Goal: Find specific page/section: Find specific page/section

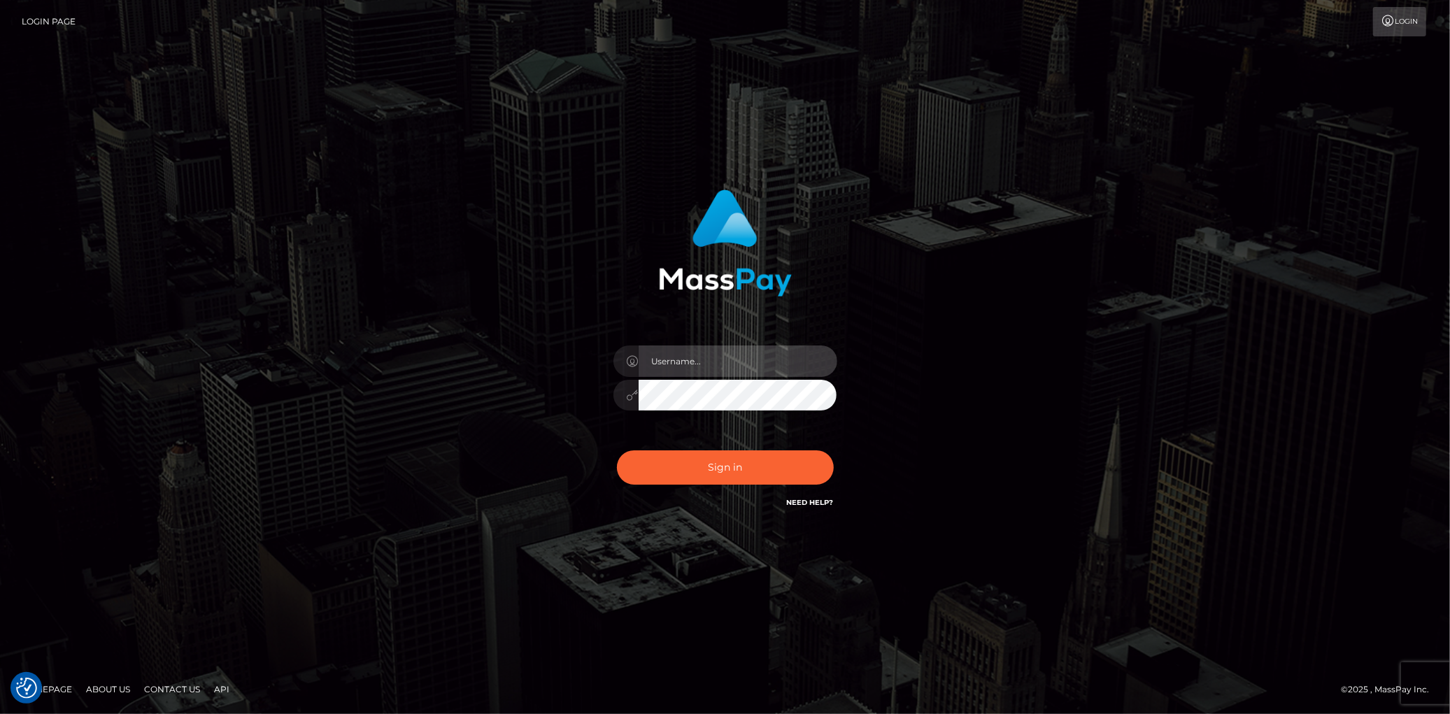
type input "Eduard Gavrilescu"
click at [697, 490] on div "Sign in Need Help?" at bounding box center [725, 473] width 245 height 62
click at [702, 476] on button "Sign in" at bounding box center [725, 468] width 217 height 34
type input "Eduard Gavrilescu"
click at [702, 477] on button "Sign in" at bounding box center [725, 468] width 217 height 34
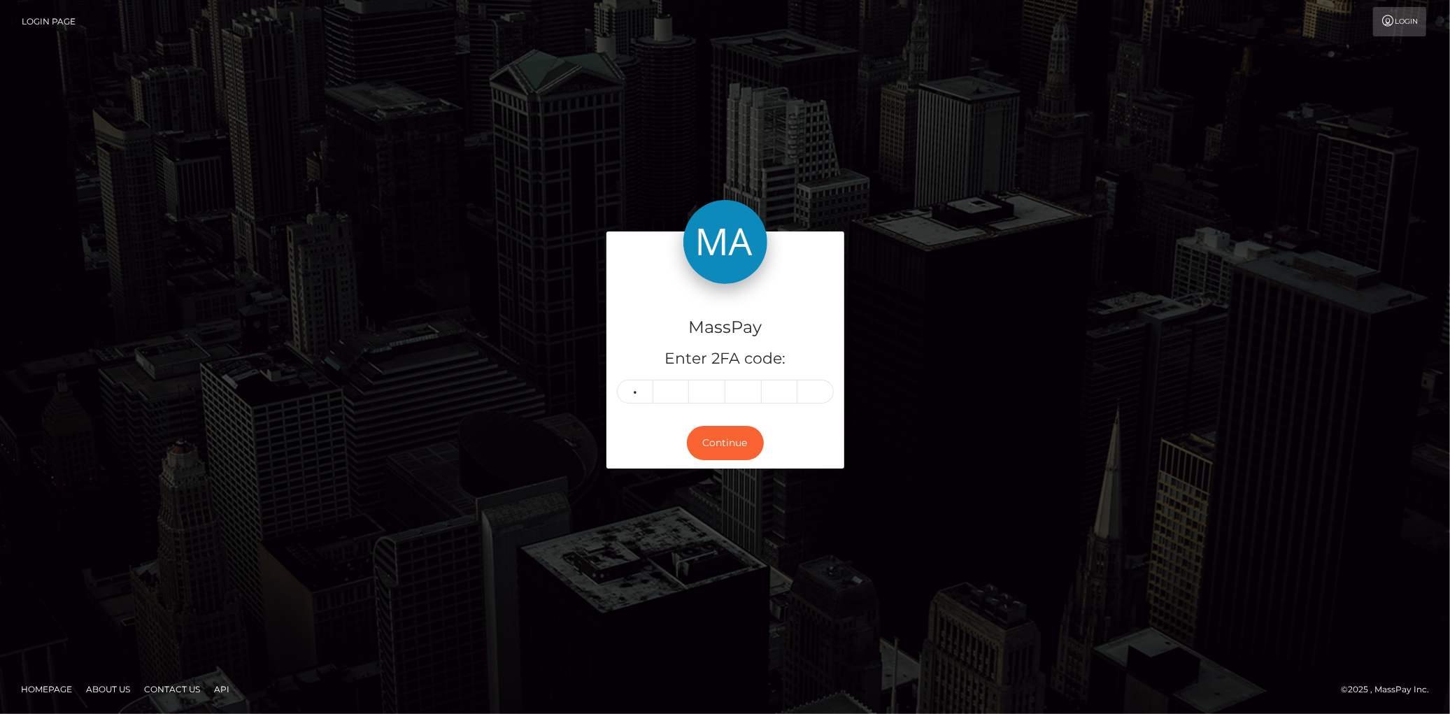
type input "5"
type input "1"
type input "2"
type input "0"
type input "4"
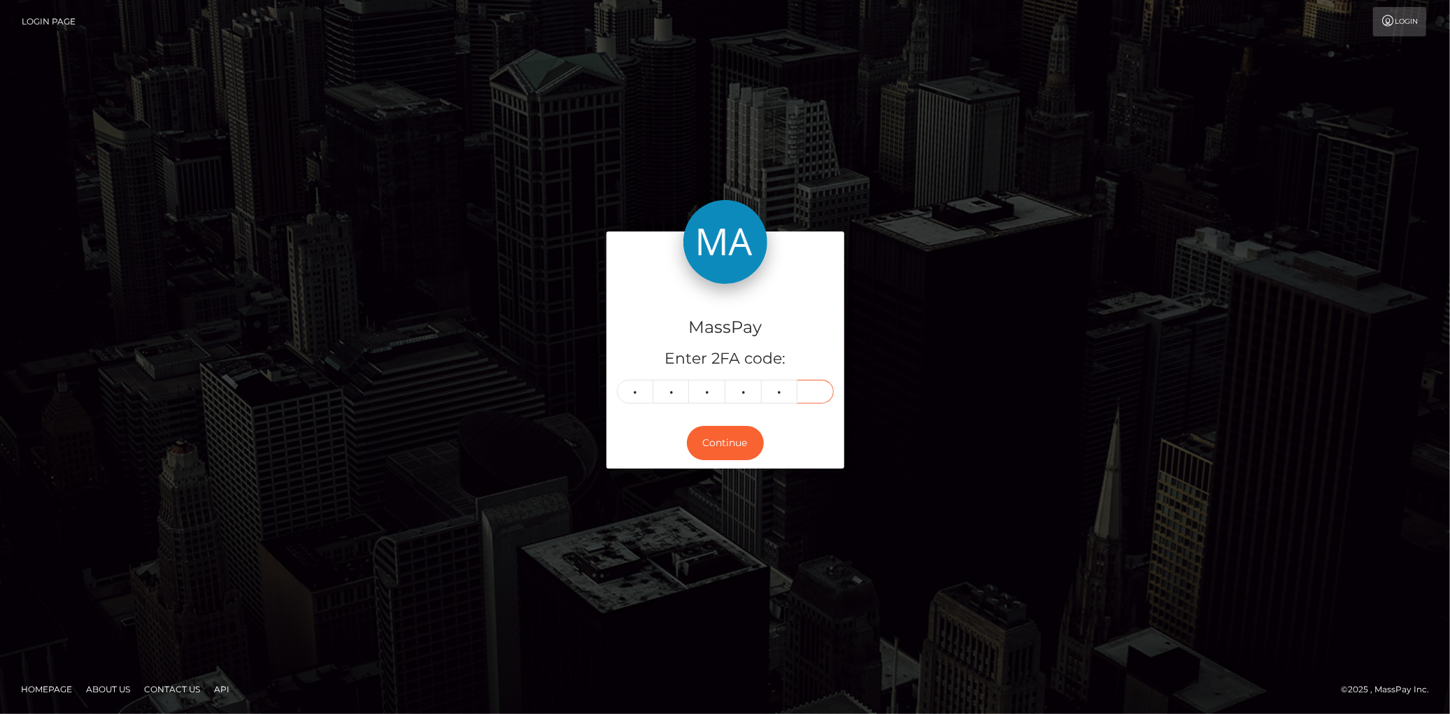
type input "2"
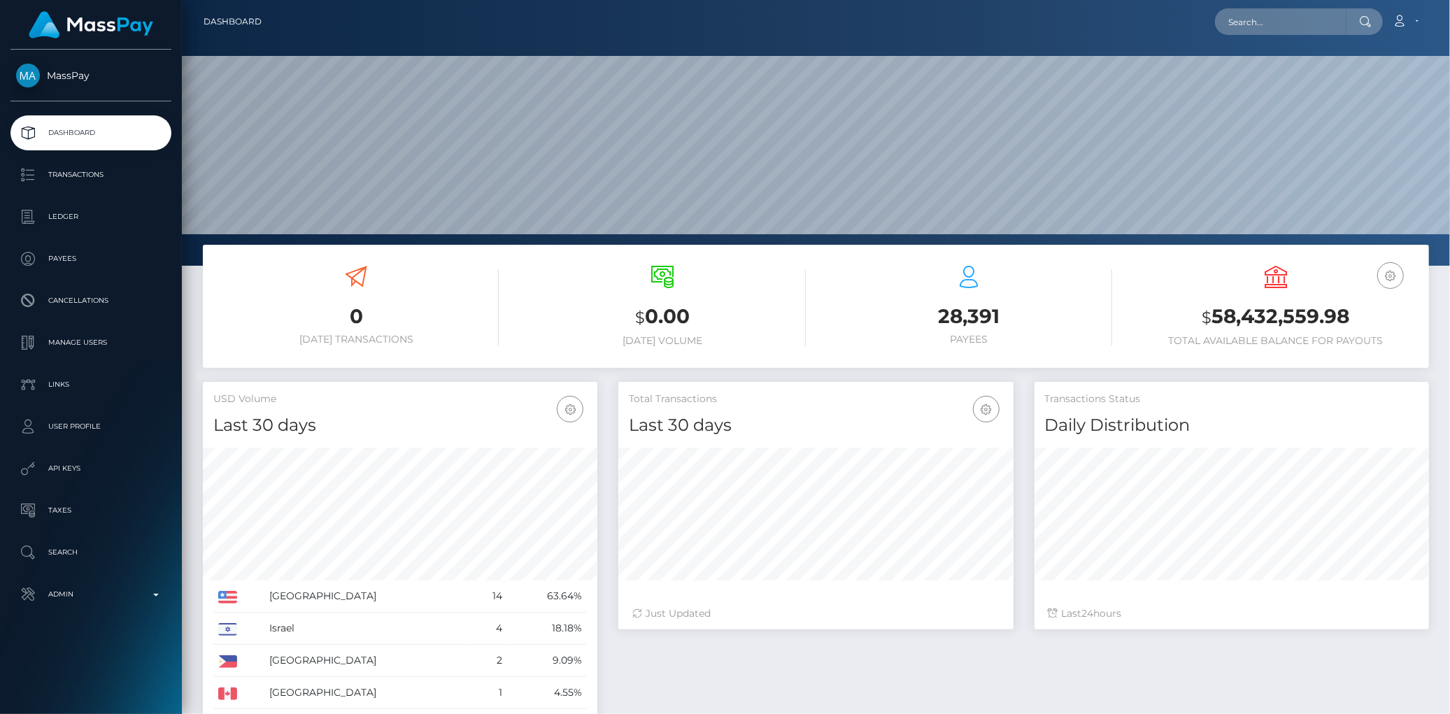
scroll to position [248, 395]
click at [1263, 22] on input "text" at bounding box center [1281, 21] width 132 height 27
paste input "129689"
type input "129689"
paste input "lisper.kimani18@gmail.com"
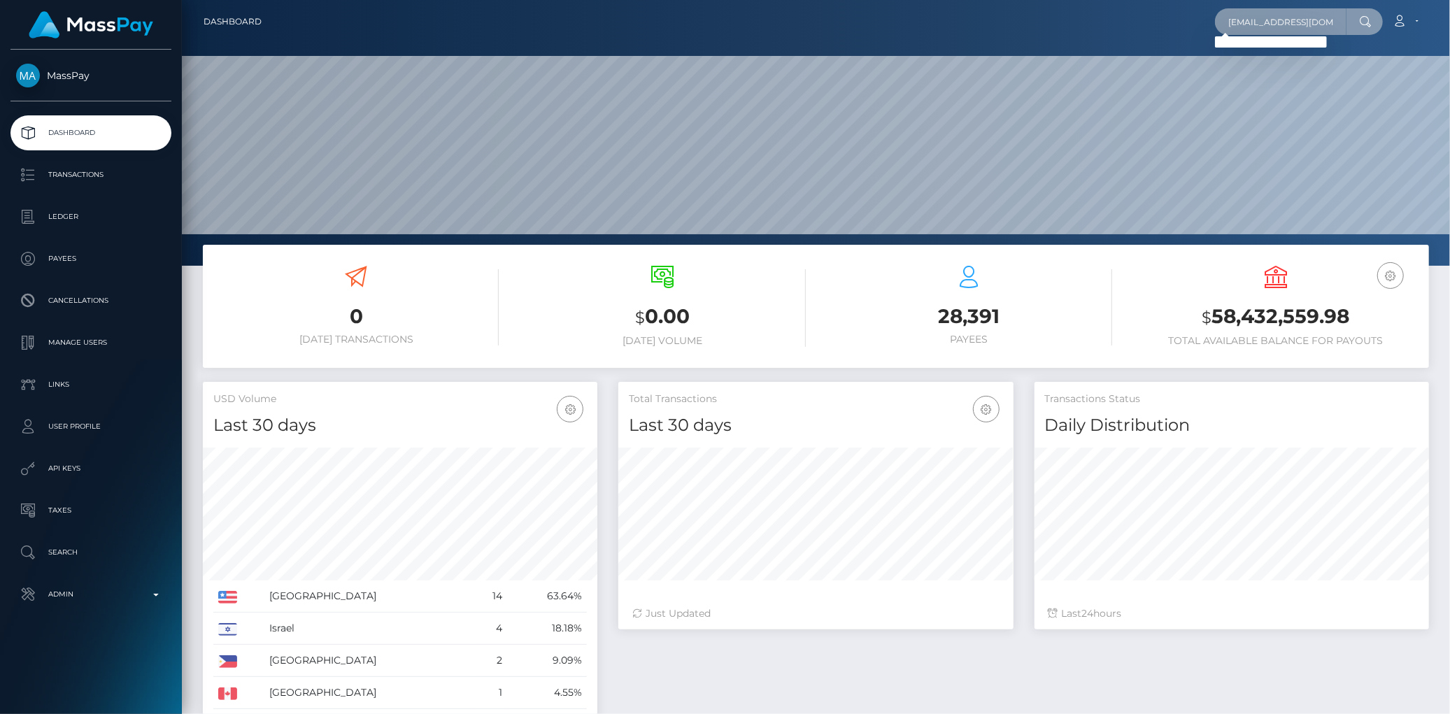
scroll to position [0, 14]
type input "lisper.kimani18@gmail.com"
click at [1263, 62] on link "Lisper kimani" at bounding box center [1271, 72] width 112 height 26
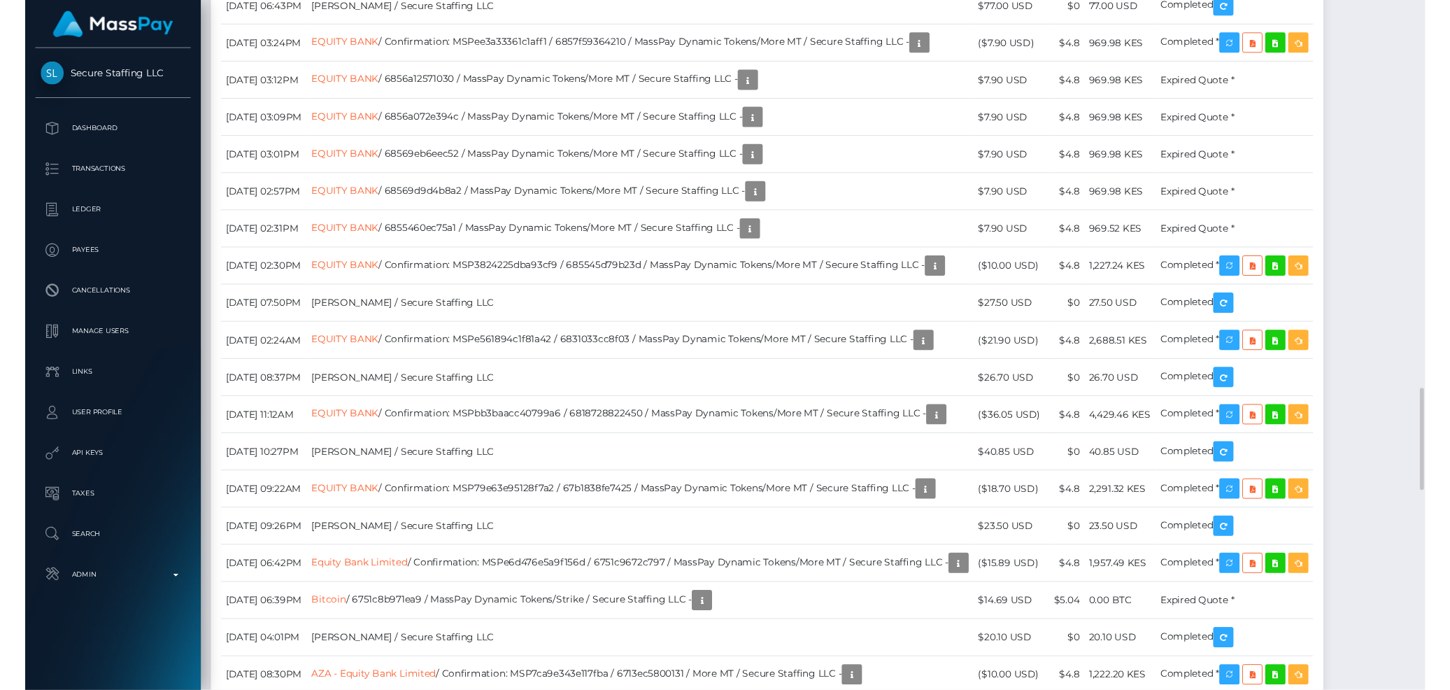
scroll to position [2565, 0]
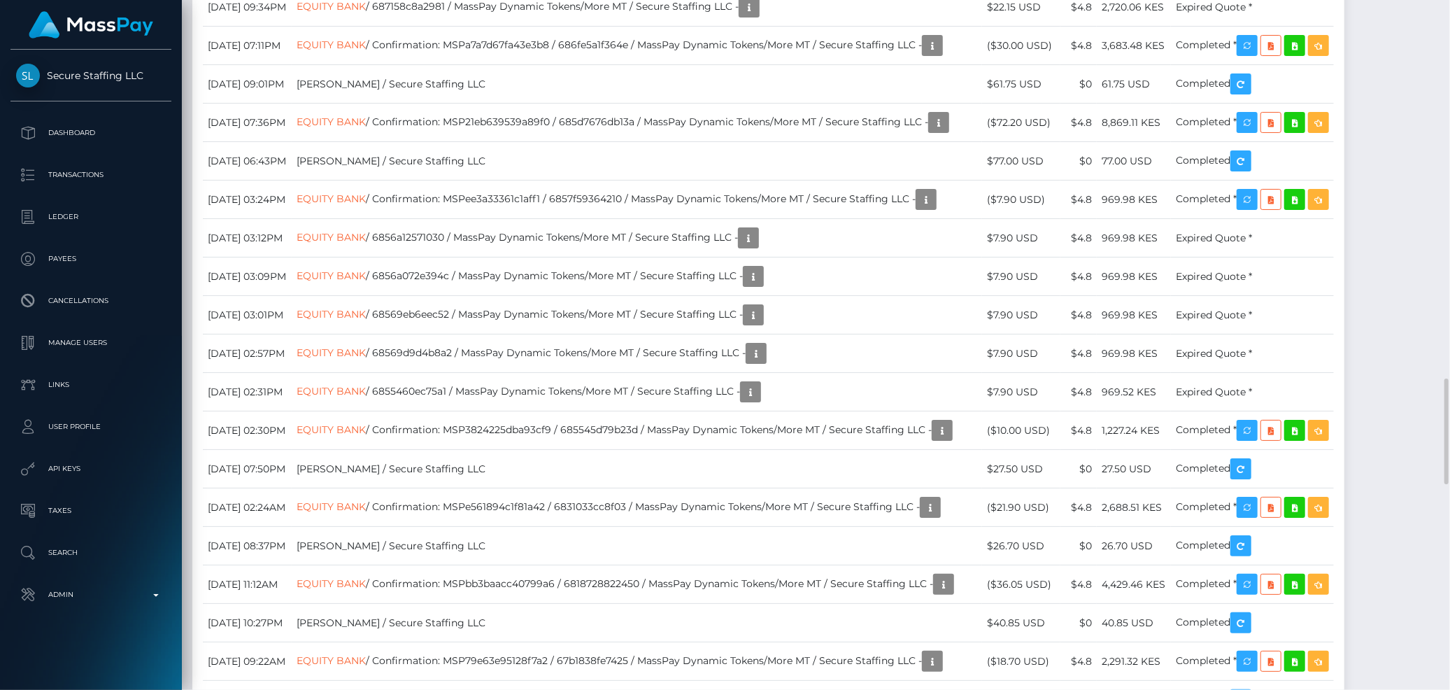
drag, startPoint x: 196, startPoint y: 136, endPoint x: 1203, endPoint y: 138, distance: 1007.4
click at [1203, 138] on div "Date/Time Description Amount Fee Received Status Litecoin Litecoin EQUITY BANK" at bounding box center [768, 649] width 1152 height 2113
click at [745, 77] on div "Date/Time Description Amount Fee Received Status Litecoin Litecoin EQUITY BANK" at bounding box center [768, 649] width 1152 height 2113
drag, startPoint x: 204, startPoint y: 140, endPoint x: 1372, endPoint y: 140, distance: 1167.6
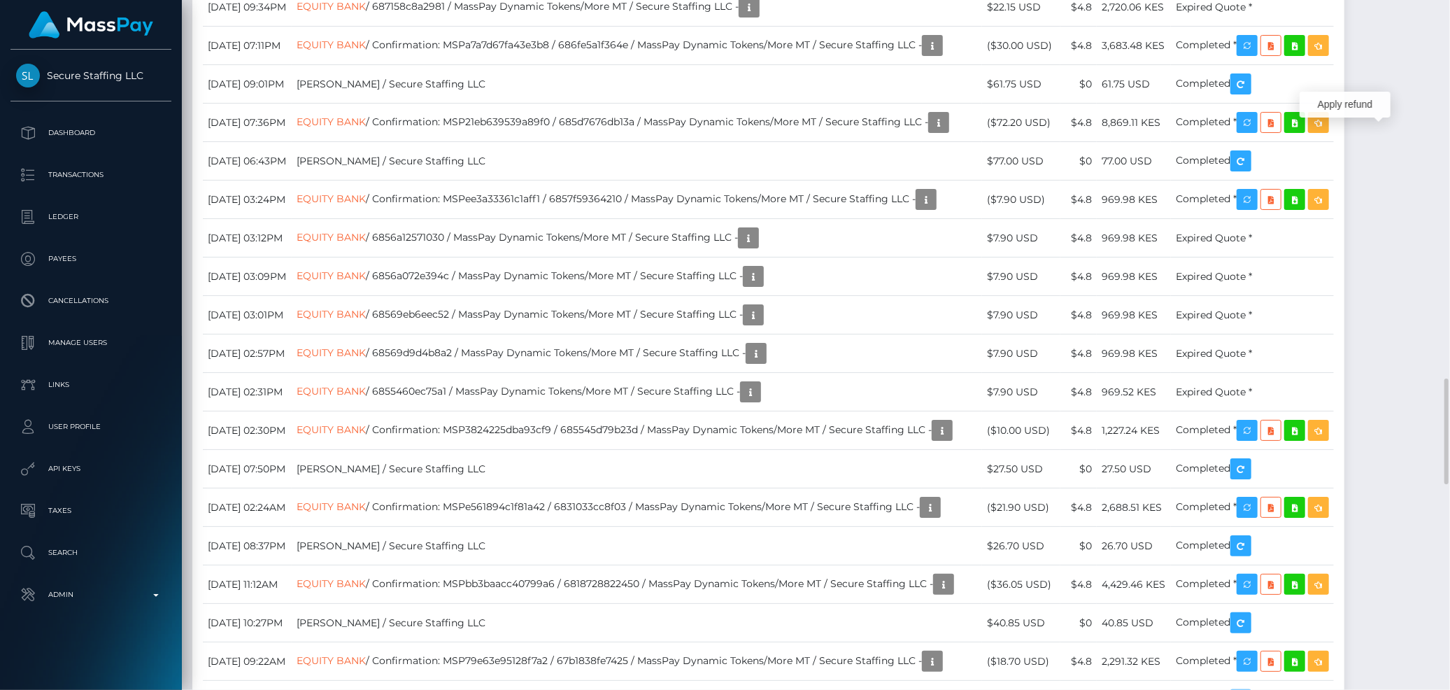
copy tbody "September 11, 2025 04:16AM Litecoin / Confirmation: oste7jzp4z8e / 68c222644216…"
click at [199, 137] on div "Date/Time Description Amount Fee Received Status Litecoin Litecoin EQUITY BANK" at bounding box center [768, 649] width 1152 height 2113
drag, startPoint x: 208, startPoint y: 134, endPoint x: 1291, endPoint y: 142, distance: 1083.6
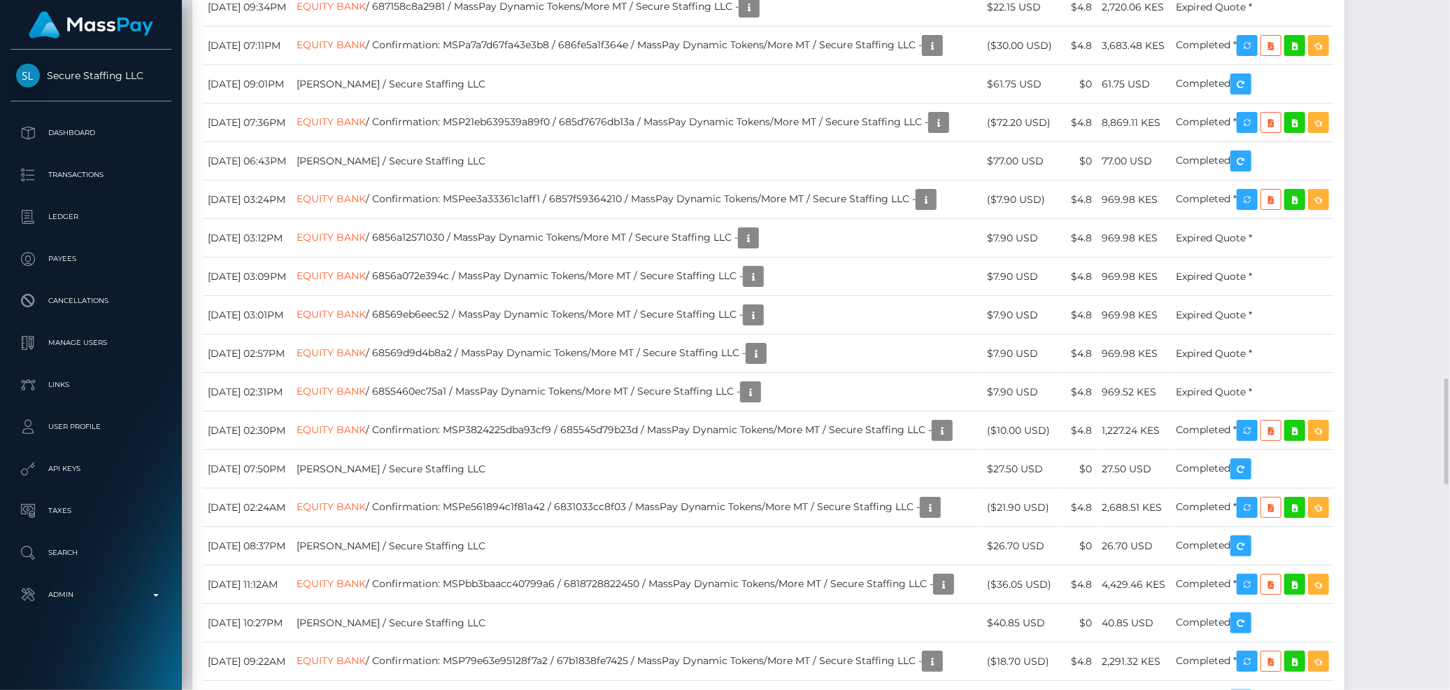
copy tr "September 11, 2025 04:16AM Litecoin / Confirmation: oste7jzp4z8e / 68c222644216…"
drag, startPoint x: 206, startPoint y: 212, endPoint x: 1298, endPoint y: 214, distance: 1092.0
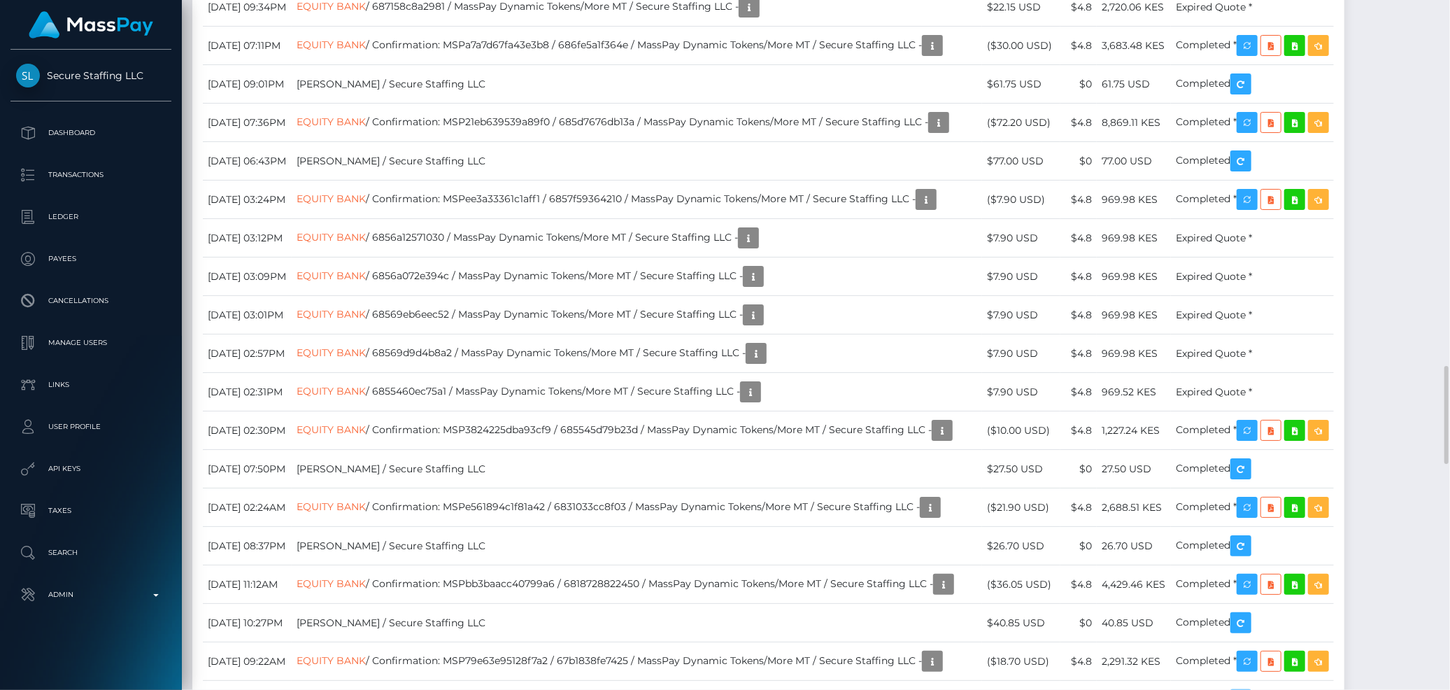
copy tr "September 7, 2025 08:10AM Litecoin / Confirmation: ostdw1nk1o4g / 68bd133a233f6…"
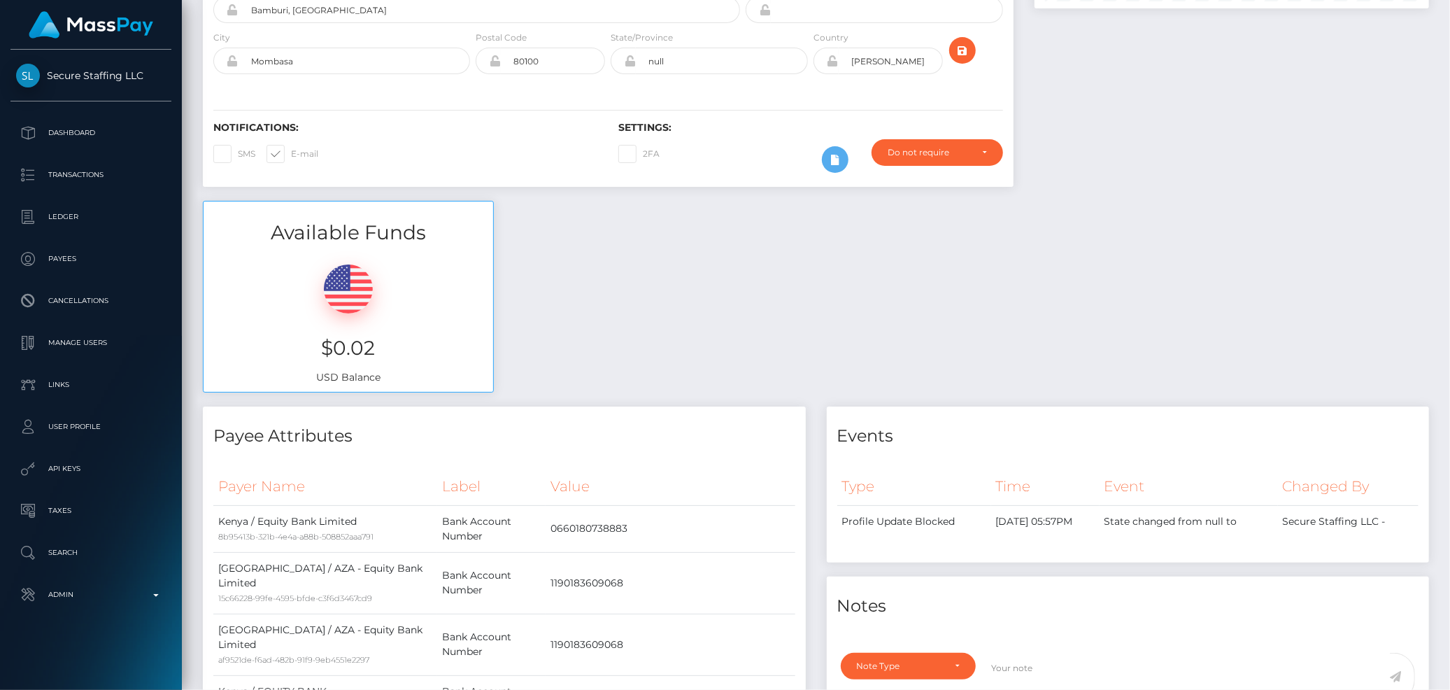
scroll to position [0, 0]
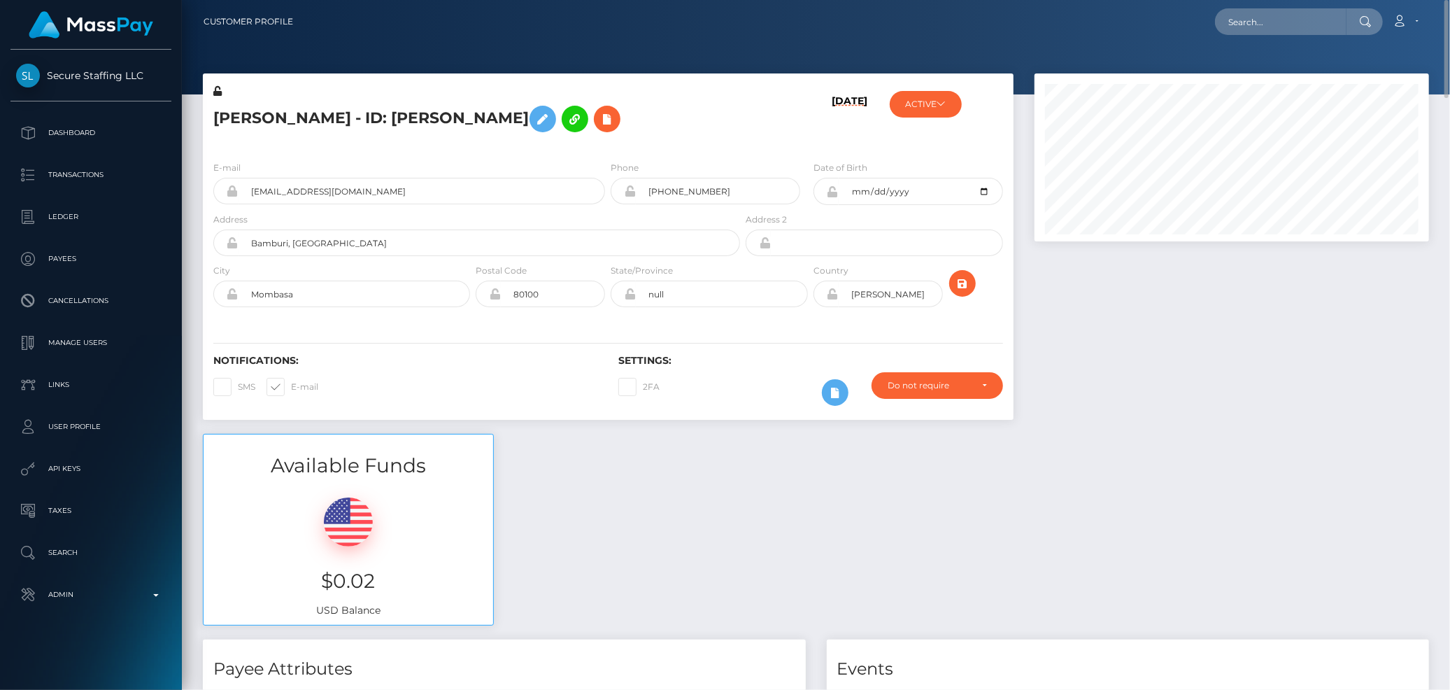
click at [389, 118] on h5 "Lisper kimani - ID: Lisper muthoni kimani" at bounding box center [472, 119] width 519 height 41
copy h5 "Lisper kimani - ID: Lisper muthoni kimani"
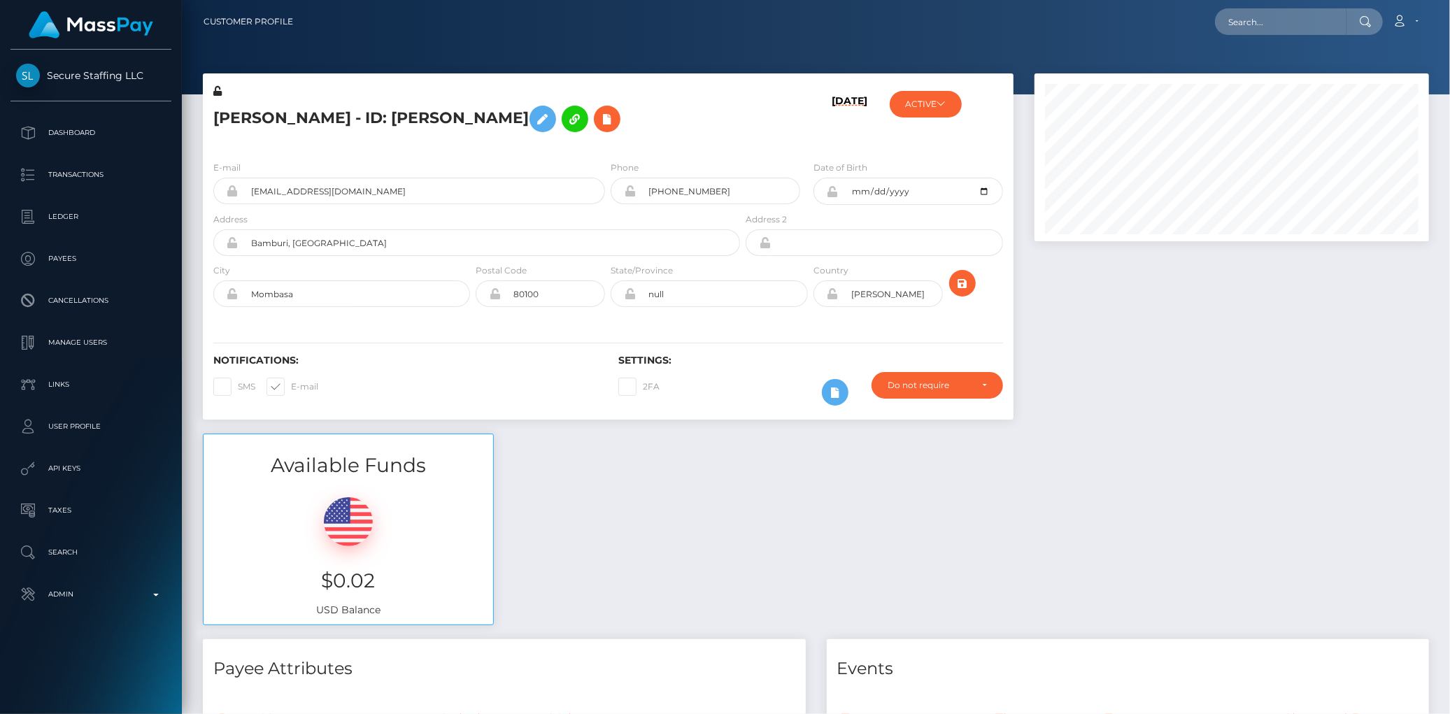
scroll to position [168, 395]
click at [1235, 30] on input "text" at bounding box center [1281, 21] width 132 height 27
paste input "poact_XPz0xzIoI1Pb"
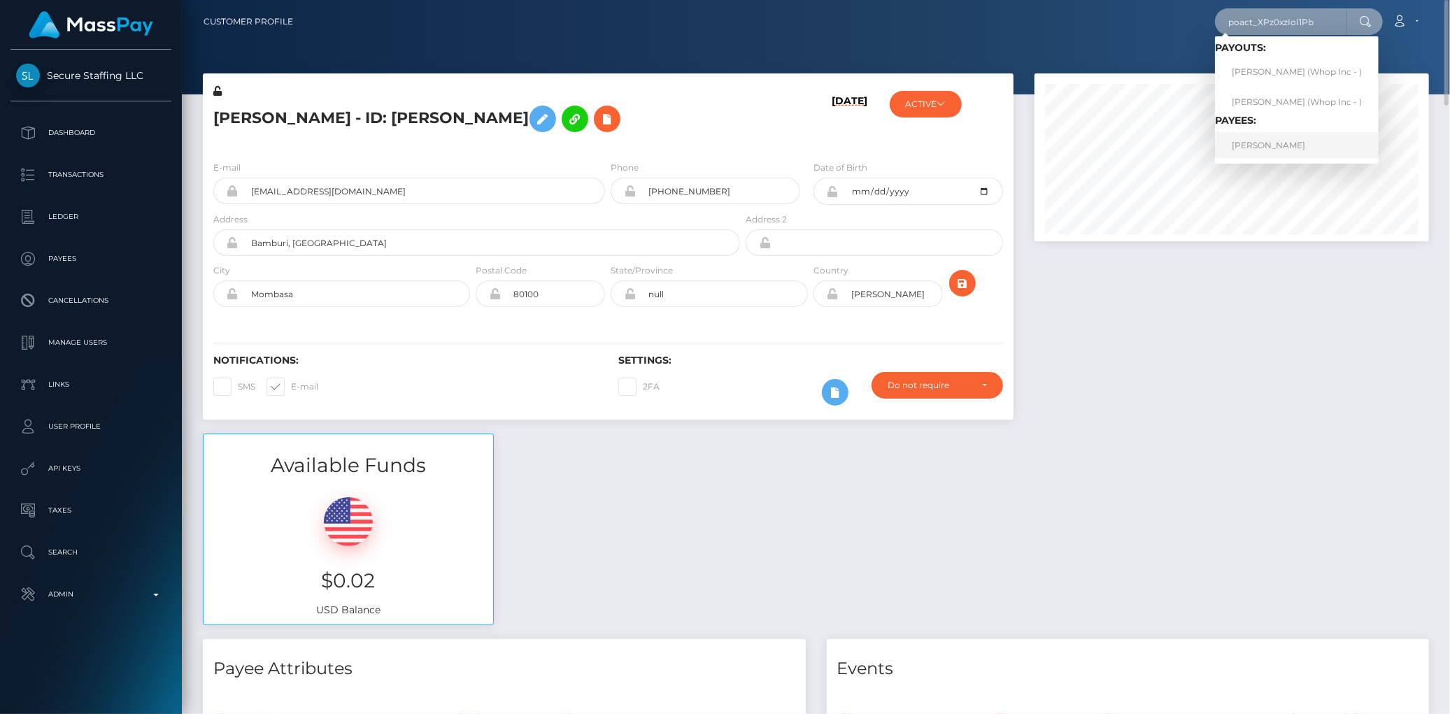
type input "poact_XPz0xzIoI1Pb"
click at [1256, 148] on link "ANAS Amir" at bounding box center [1297, 145] width 164 height 26
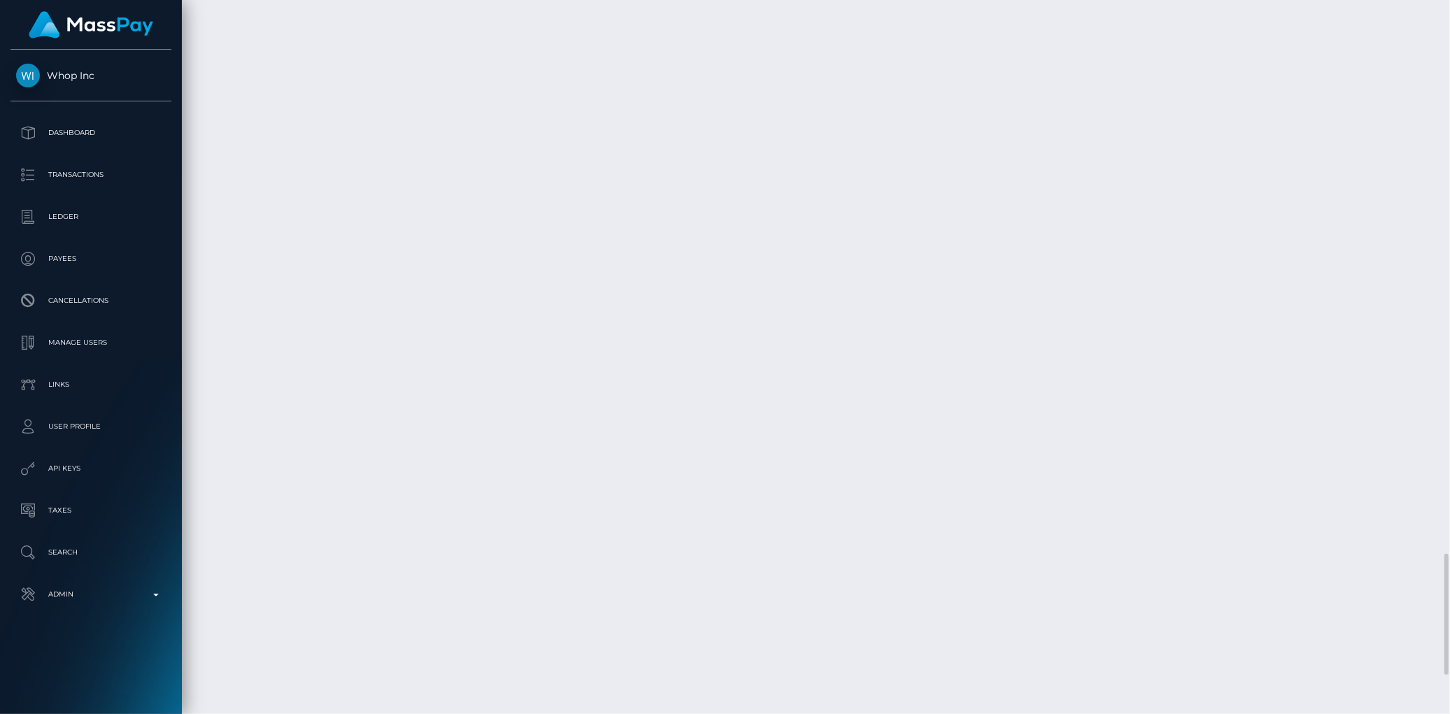
scroll to position [3419, 0]
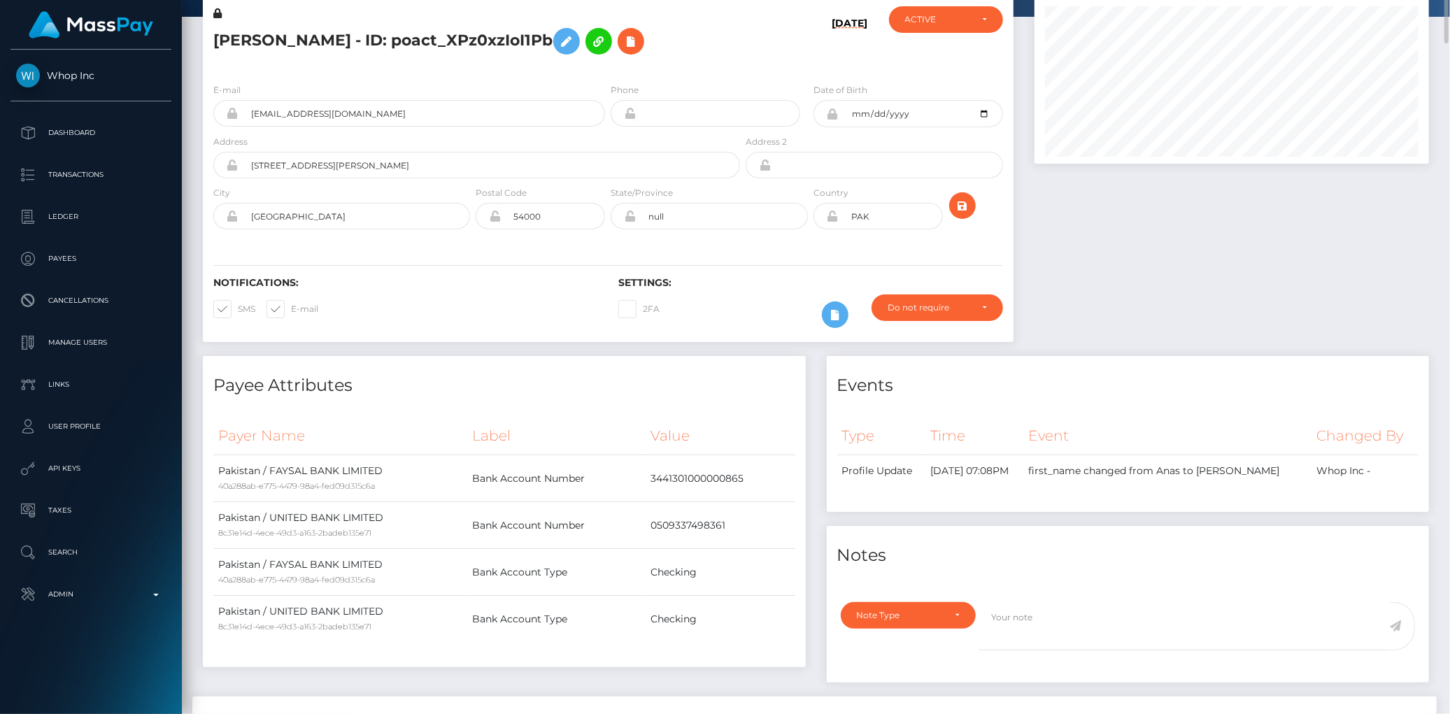
scroll to position [0, 0]
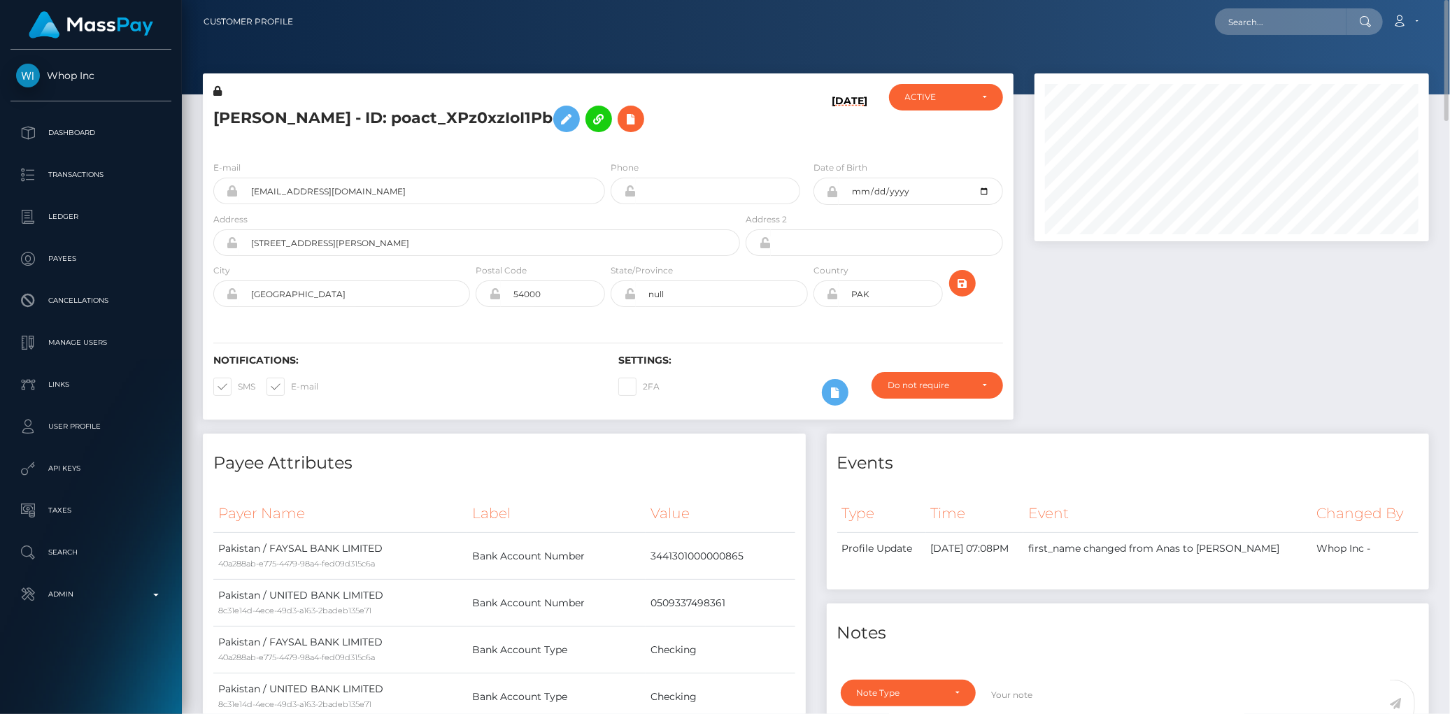
click at [311, 116] on h5 "[PERSON_NAME] - ID: poact_XPz0xzIoI1Pb" at bounding box center [472, 119] width 519 height 41
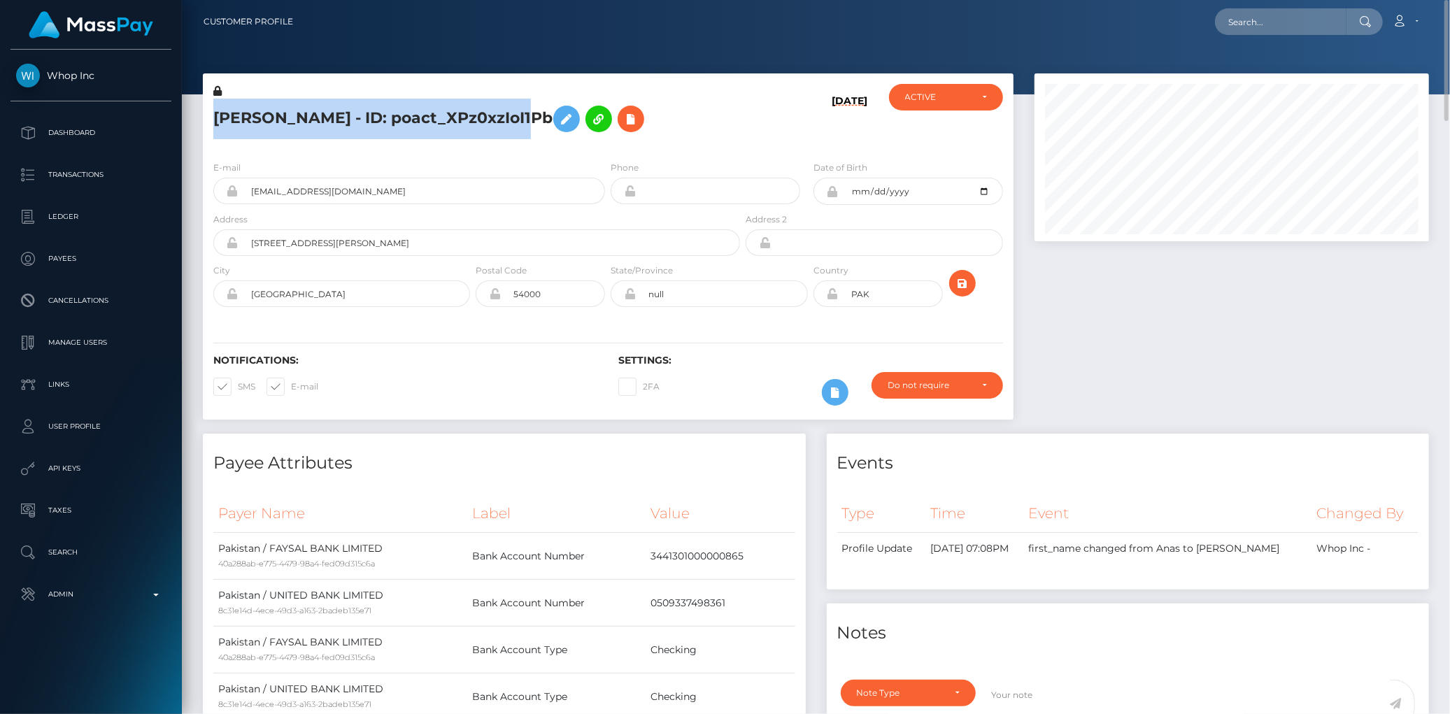
click at [311, 115] on h5 "[PERSON_NAME] - ID: poact_XPz0xzIoI1Pb" at bounding box center [472, 119] width 519 height 41
copy h5 "[PERSON_NAME] - ID: poact_XPz0xzIoI1Pb"
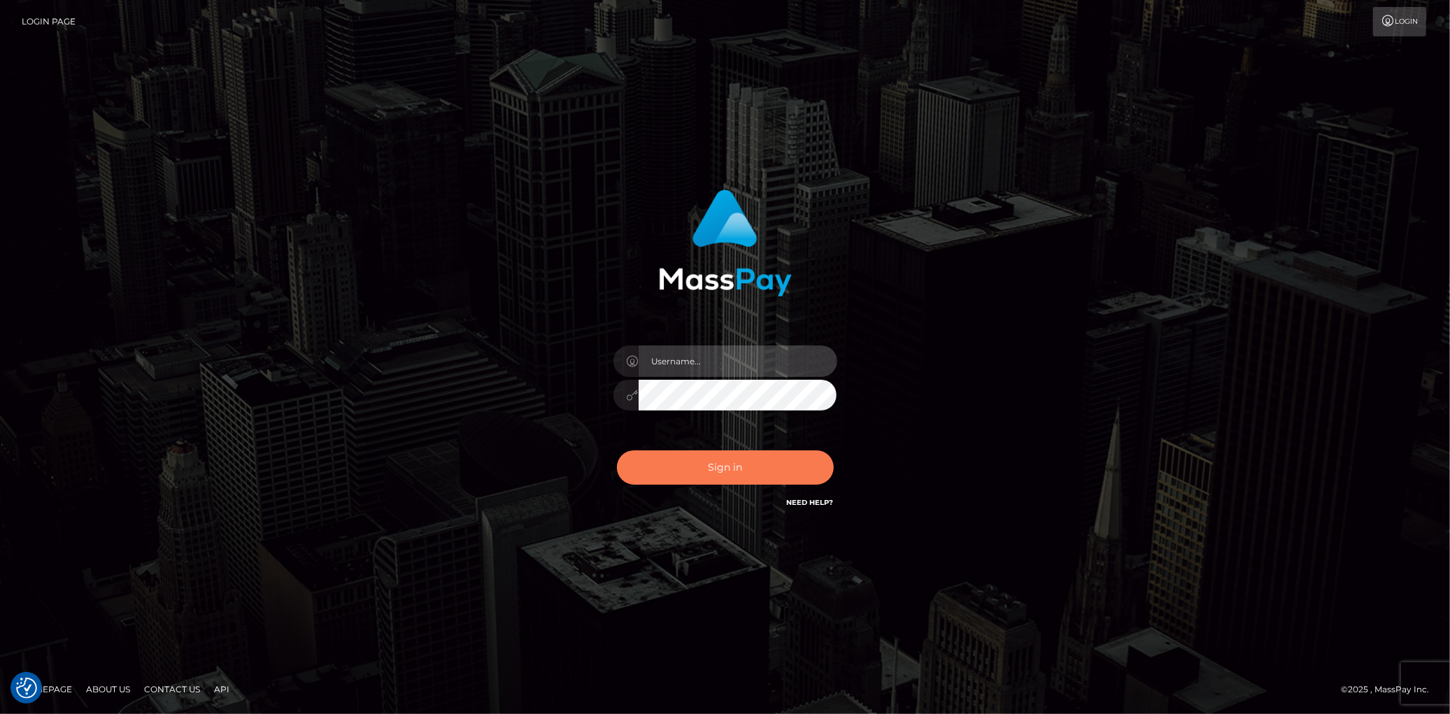
type input "Eduard Gavrilescu"
click at [686, 464] on button "Sign in" at bounding box center [725, 468] width 217 height 34
type input "[PERSON_NAME]"
click at [687, 452] on button "Sign in" at bounding box center [725, 468] width 217 height 34
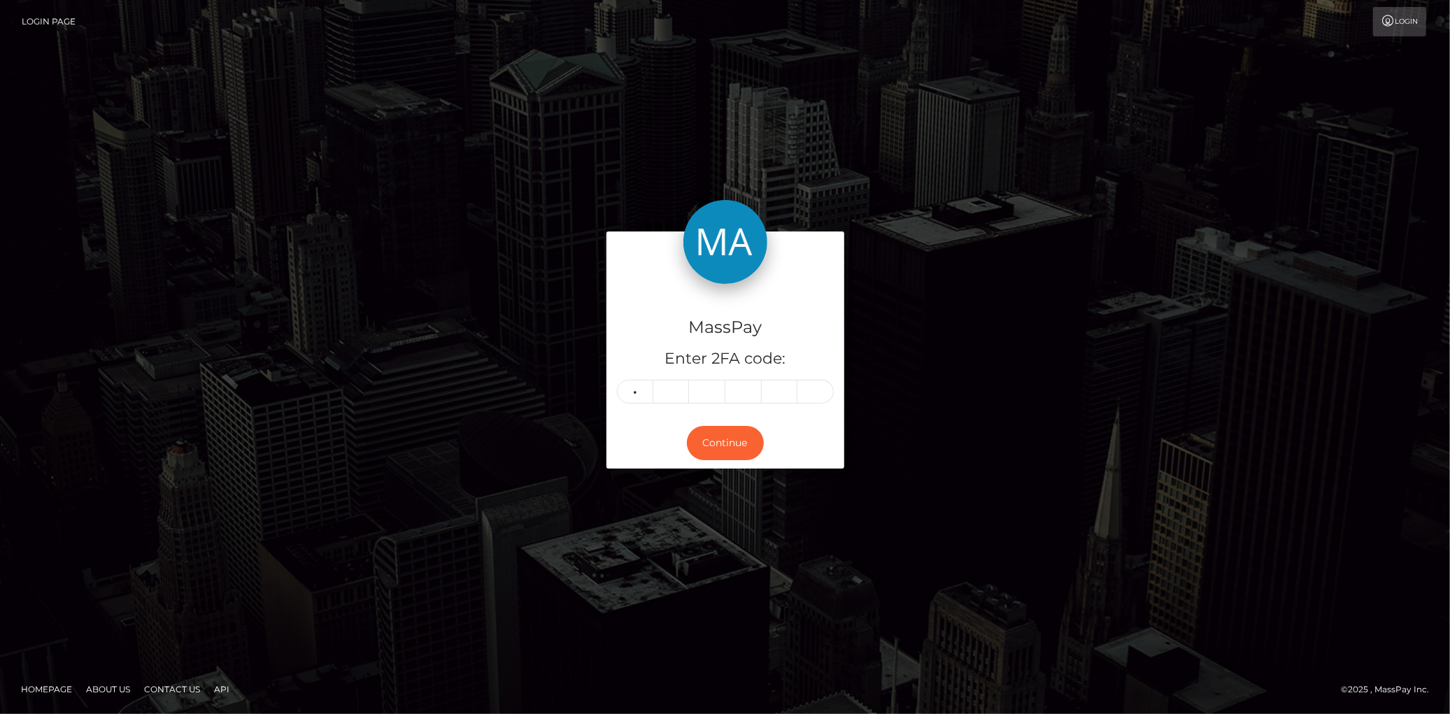
type input "6"
type input "2"
type input "5"
type input "4"
type input "2"
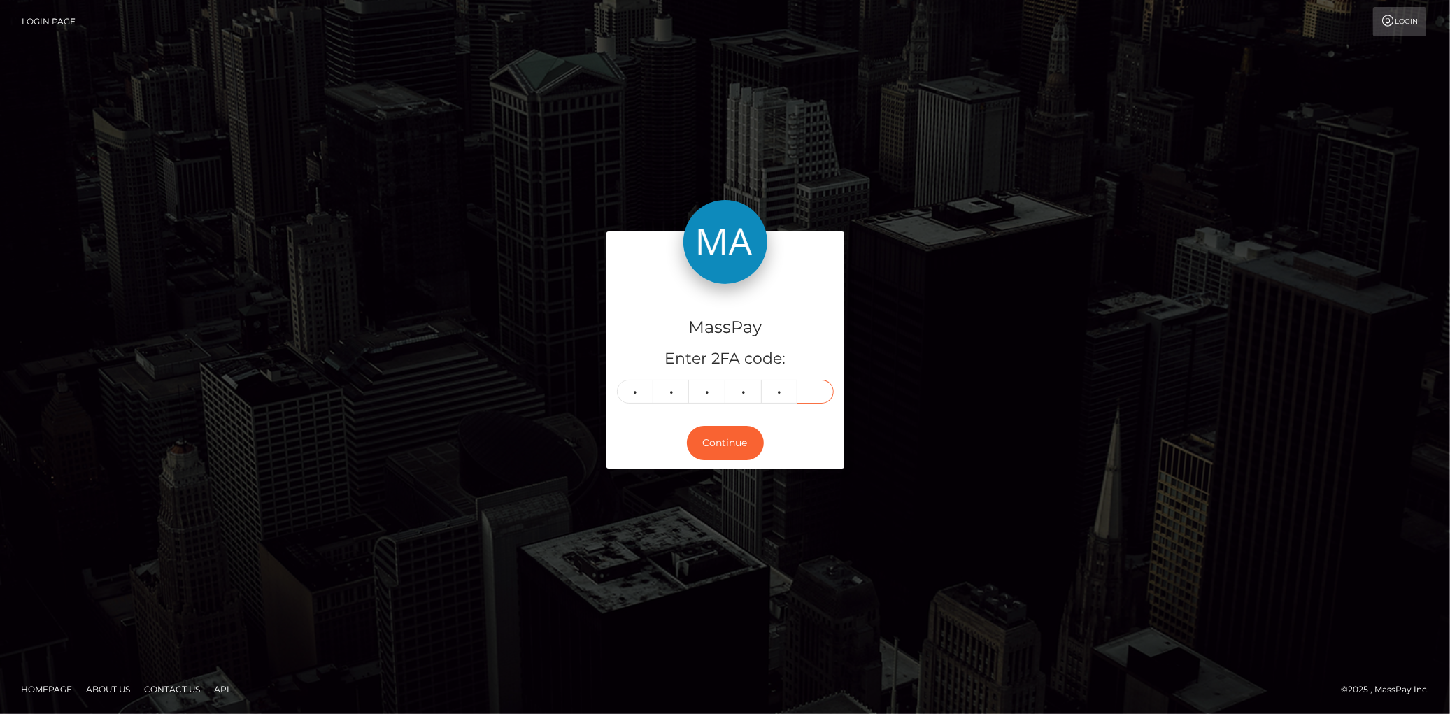
type input "8"
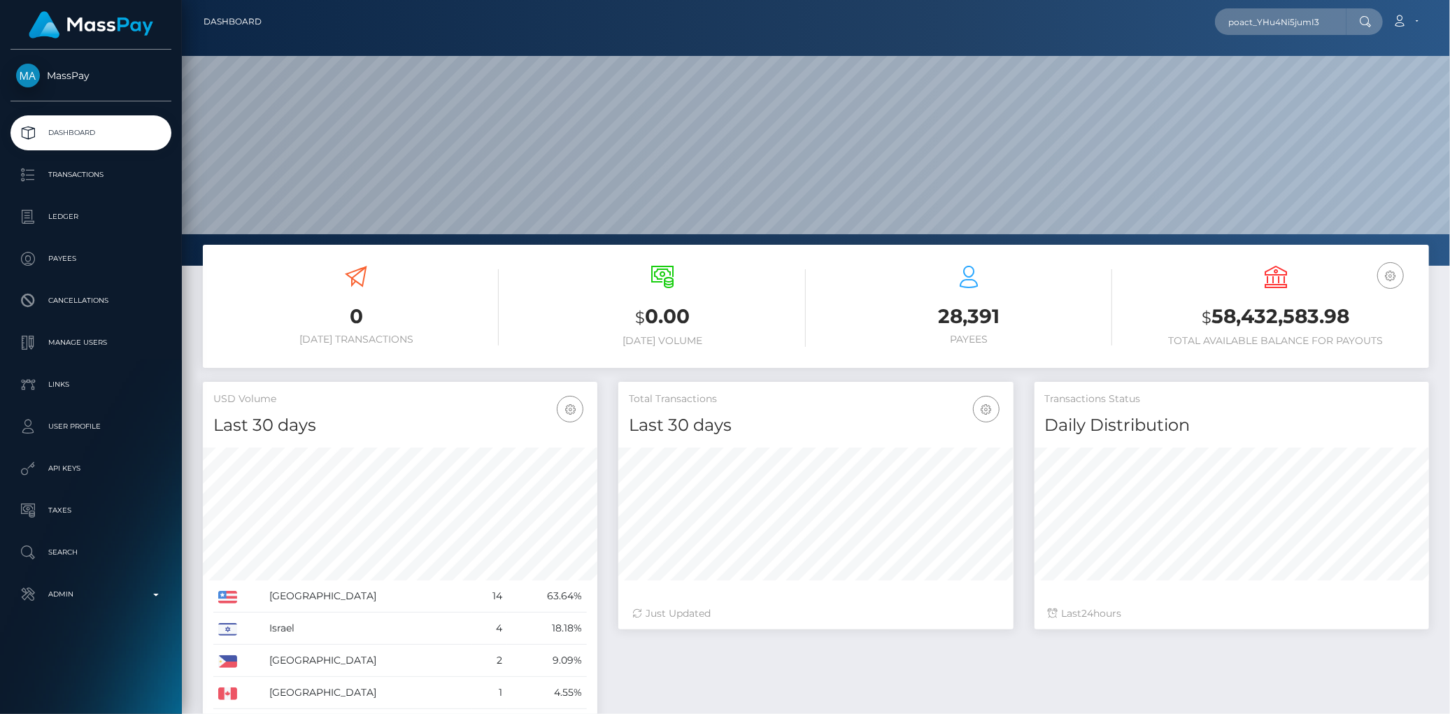
scroll to position [248, 395]
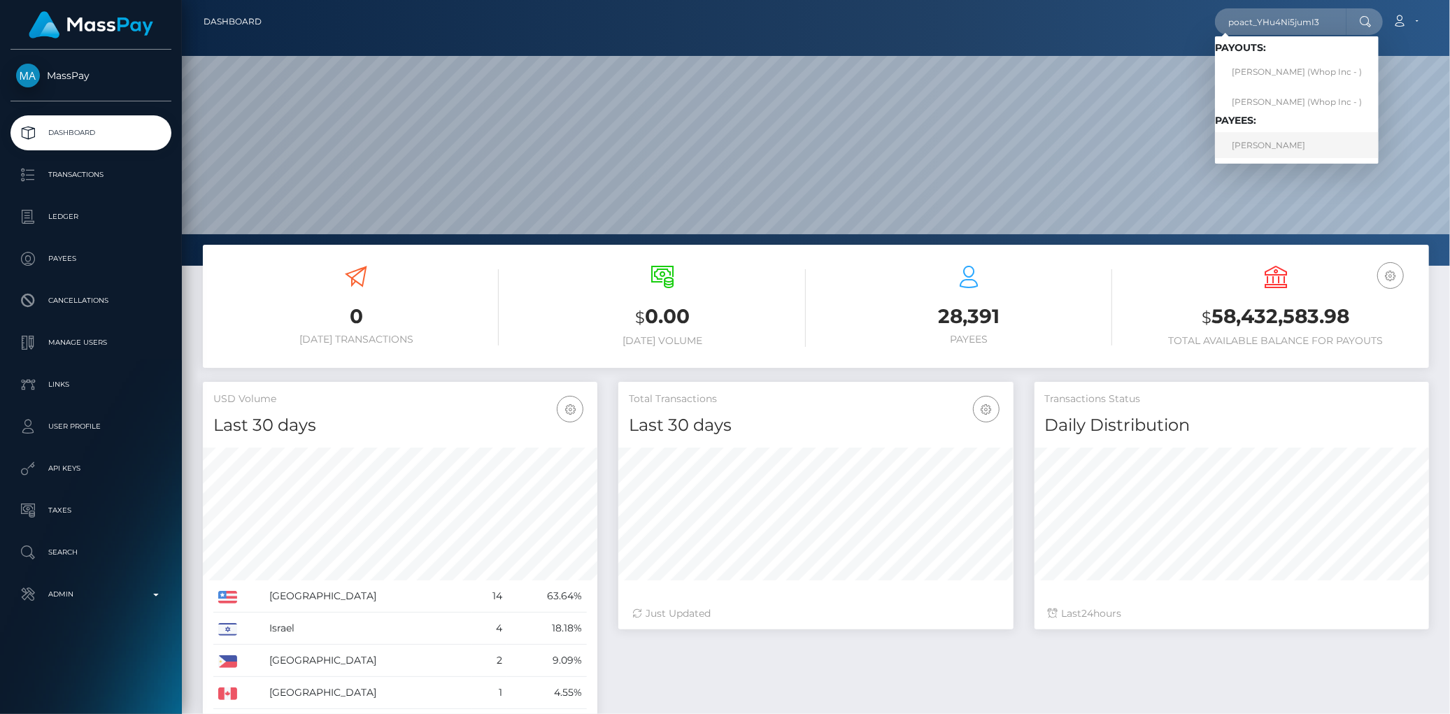
type input "poact_YHu4Ni5jumI3"
click at [1252, 142] on link "ZAKARIA ELMAIDI" at bounding box center [1297, 145] width 164 height 26
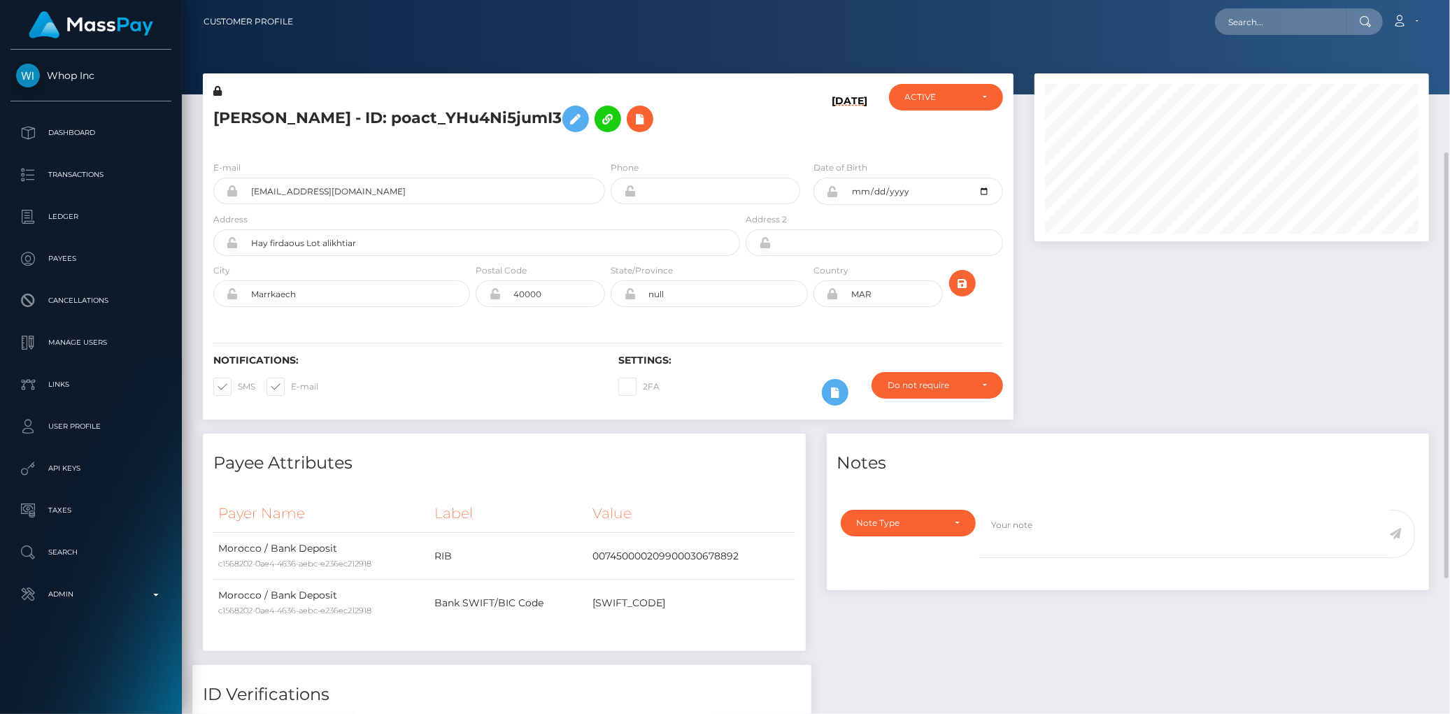
scroll to position [168, 395]
